Goal: Task Accomplishment & Management: Complete application form

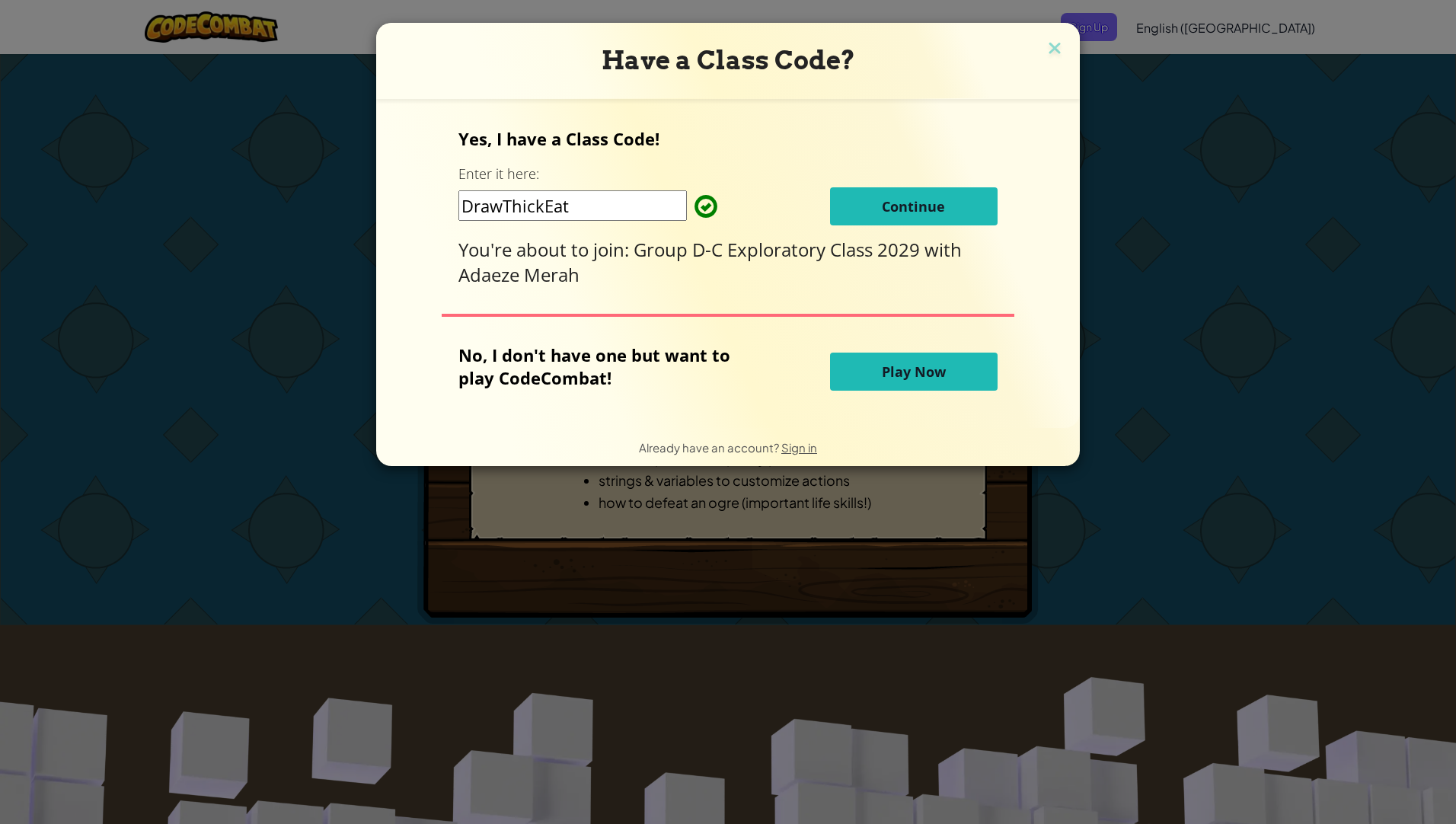
click at [613, 221] on input "DrawThickEat" at bounding box center [573, 205] width 229 height 30
click at [979, 183] on div "Yes, I have a Class Code! Enter it here: DrawThickEat Continue You're about to …" at bounding box center [728, 207] width 539 height 160
click at [963, 199] on button "Continue" at bounding box center [913, 206] width 167 height 38
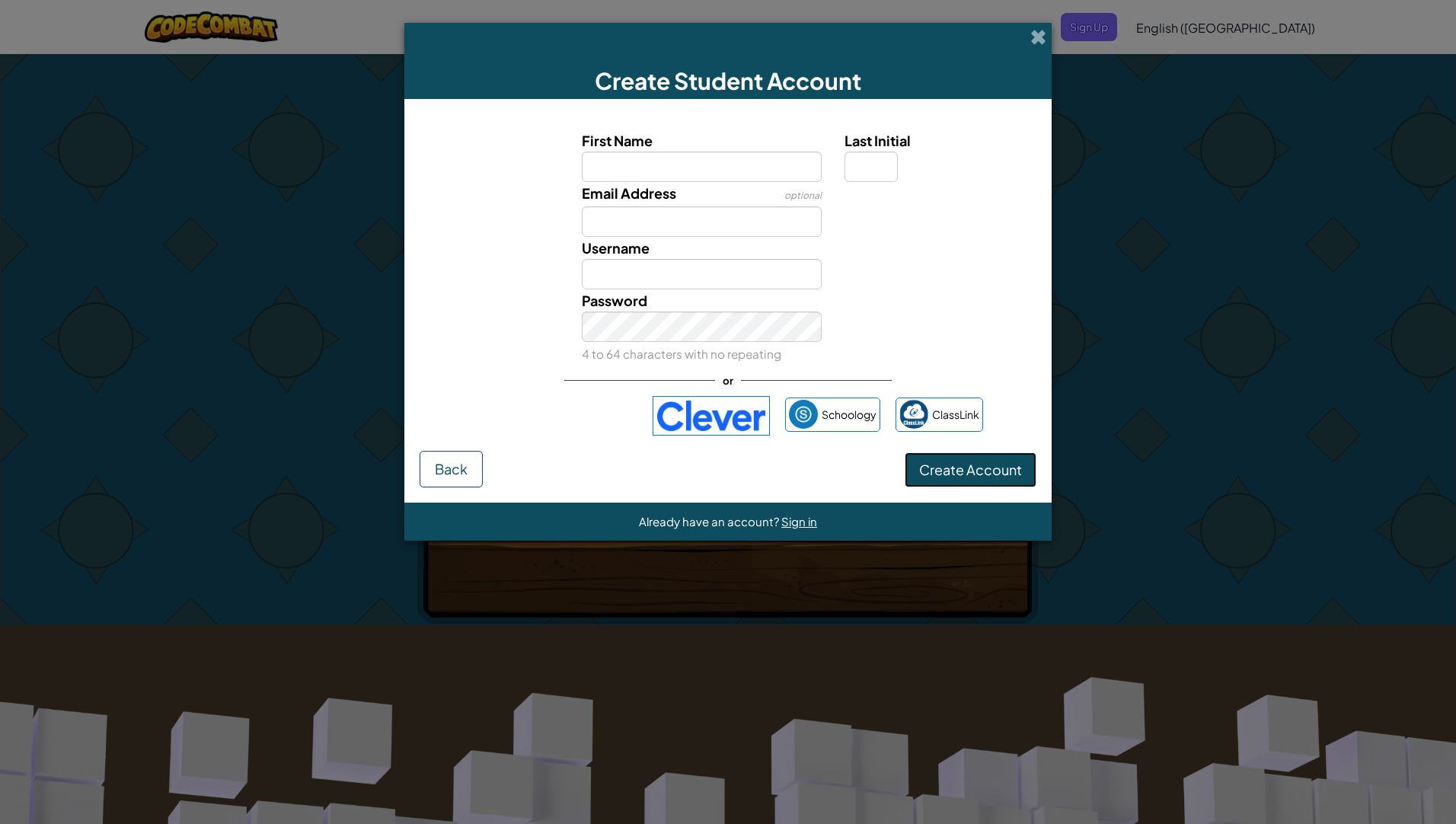
click at [964, 486] on button "Create Account" at bounding box center [970, 470] width 132 height 35
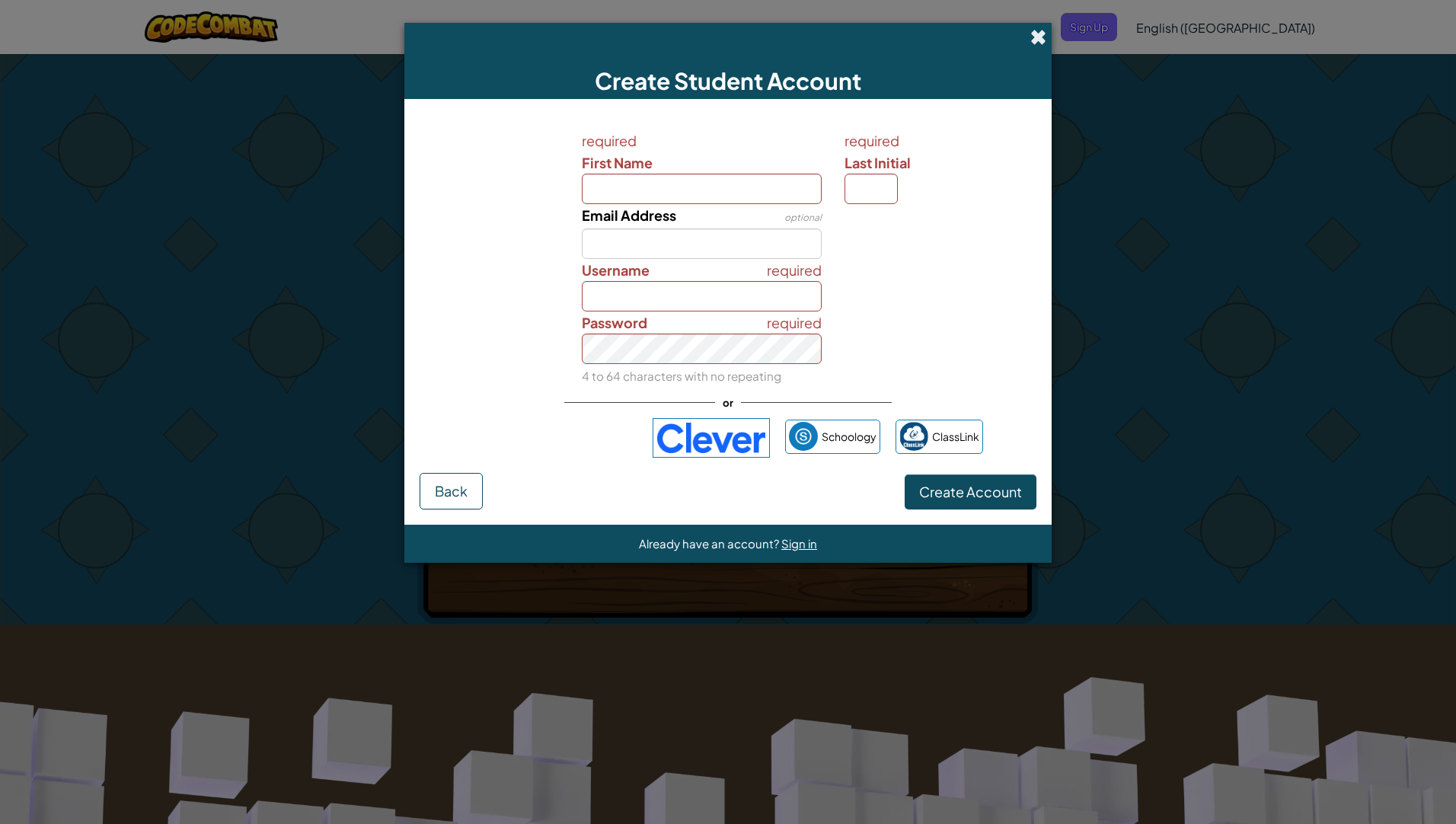
click at [1033, 35] on span at bounding box center [1038, 36] width 16 height 16
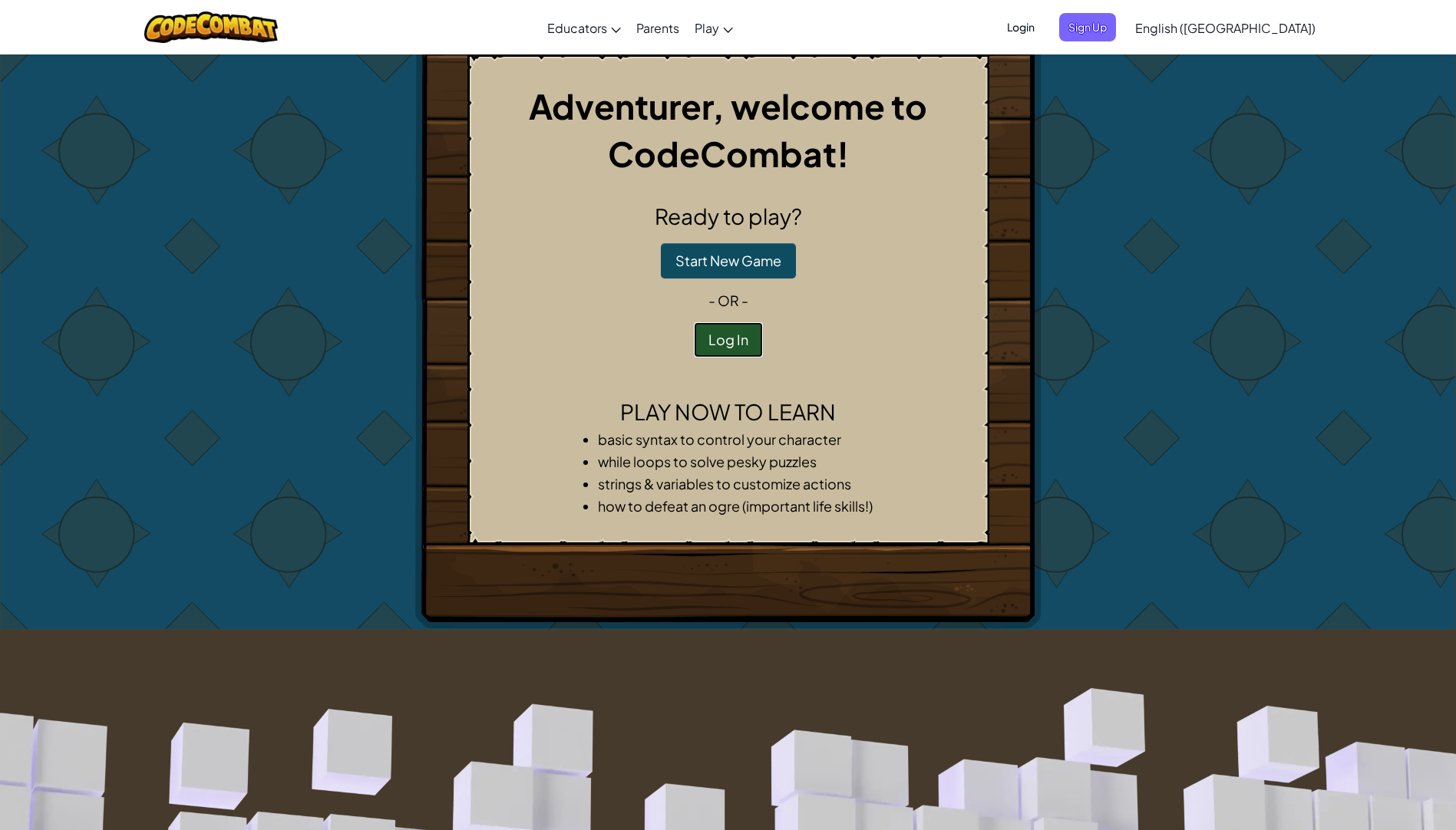
click at [739, 334] on button "Log In" at bounding box center [728, 340] width 69 height 36
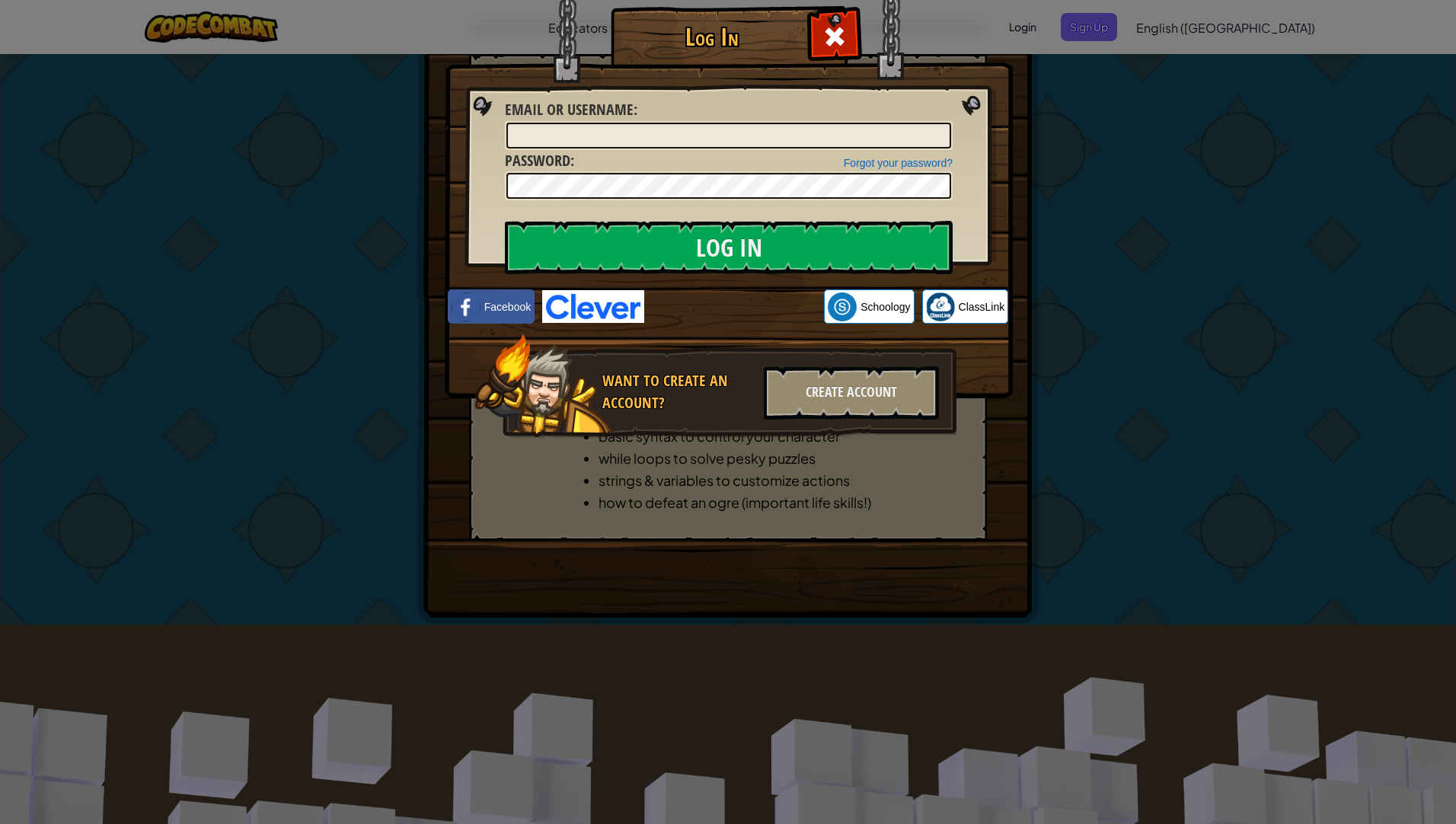
drag, startPoint x: 1439, startPoint y: 43, endPoint x: 1178, endPoint y: 185, distance: 297.1
click at [1178, 185] on div "Log In Unknown Error Email or Username : Forgot your password? Password : Log I…" at bounding box center [728, 412] width 1456 height 824
